Goal: Information Seeking & Learning: Learn about a topic

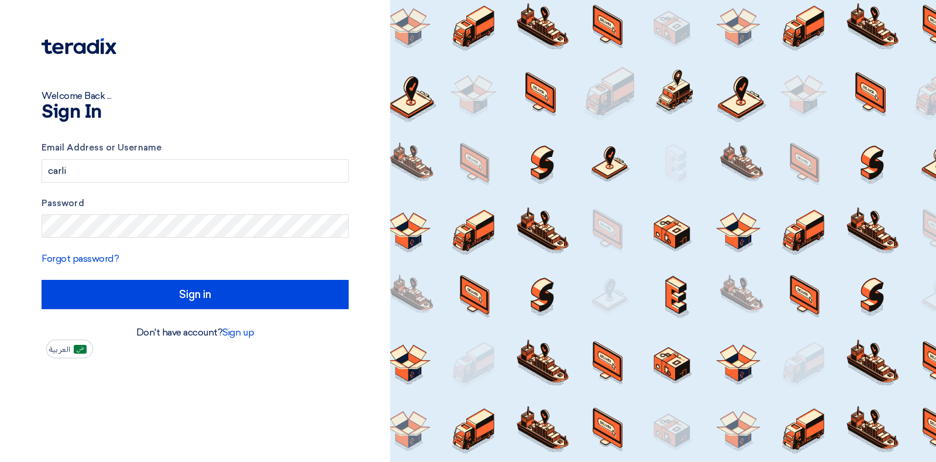
type input "[PERSON_NAME][EMAIL_ADDRESS][PERSON_NAME][DOMAIN_NAME]"
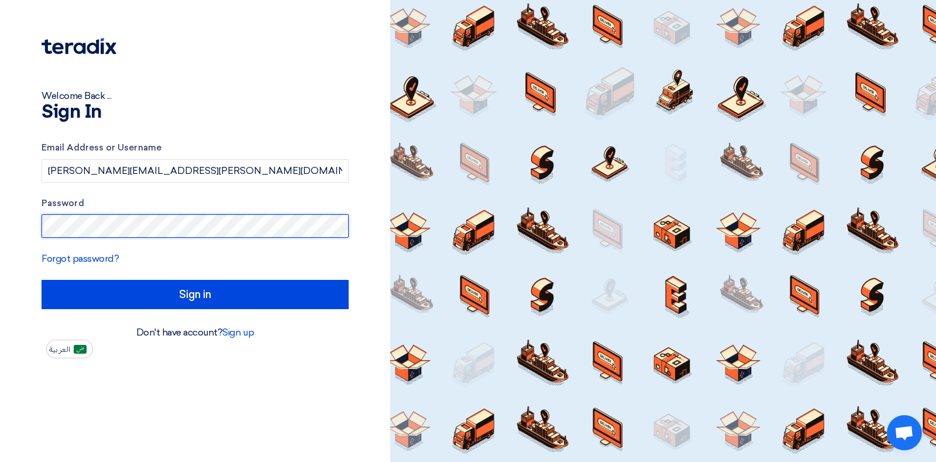
click at [42, 280] on input "Sign in" at bounding box center [195, 294] width 307 height 29
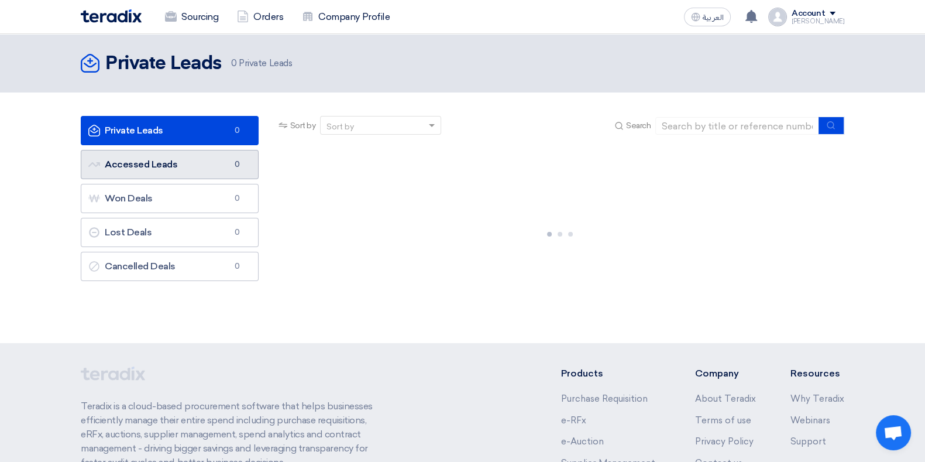
click at [155, 160] on link "Accessed Leads Accessed Leads 0" at bounding box center [170, 164] width 178 height 29
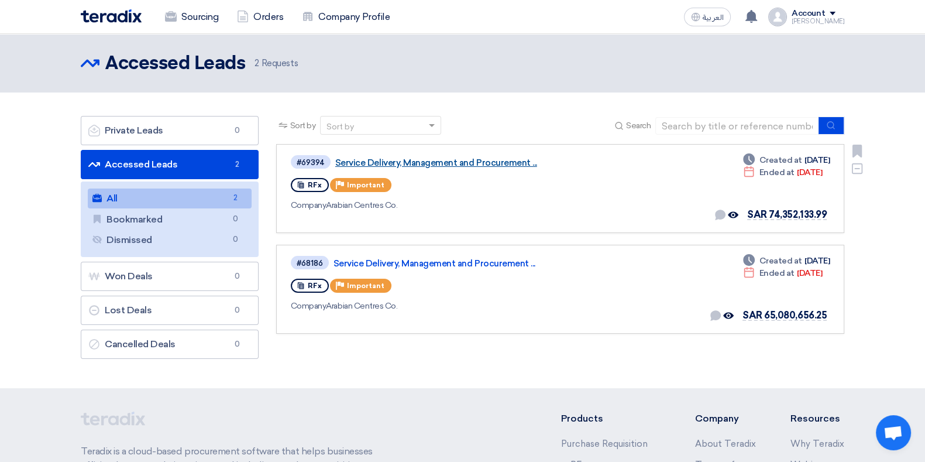
click at [364, 163] on link "Service Delivery, Management and Procurement ..." at bounding box center [481, 162] width 293 height 11
click at [410, 157] on link "Service Delivery, Management and Procurement ..." at bounding box center [481, 162] width 293 height 11
